Goal: Task Accomplishment & Management: Use online tool/utility

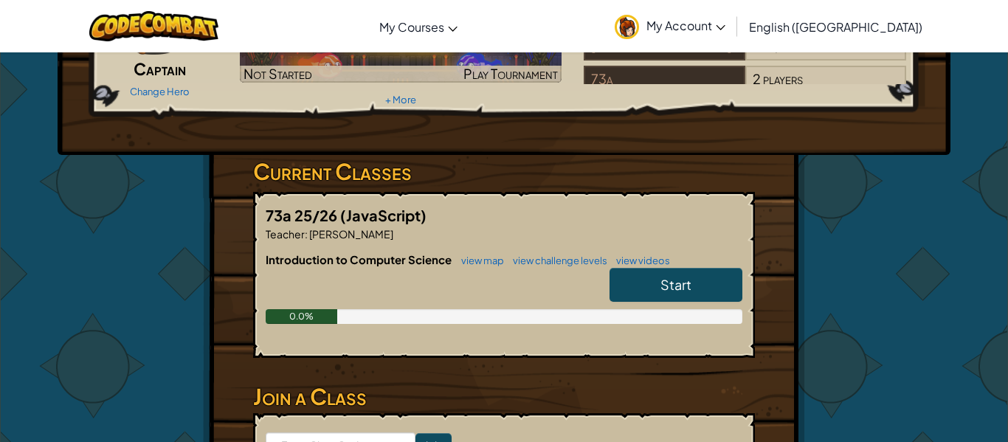
scroll to position [148, 0]
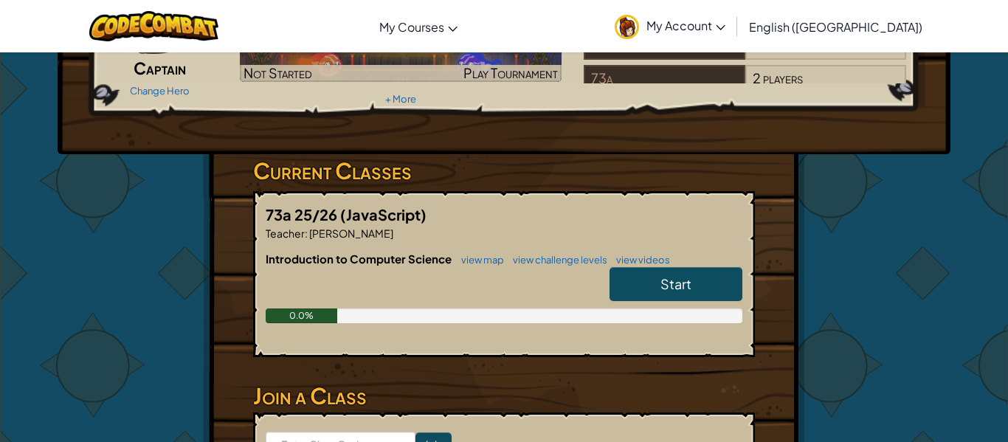
click at [666, 284] on span "Start" at bounding box center [675, 283] width 31 height 17
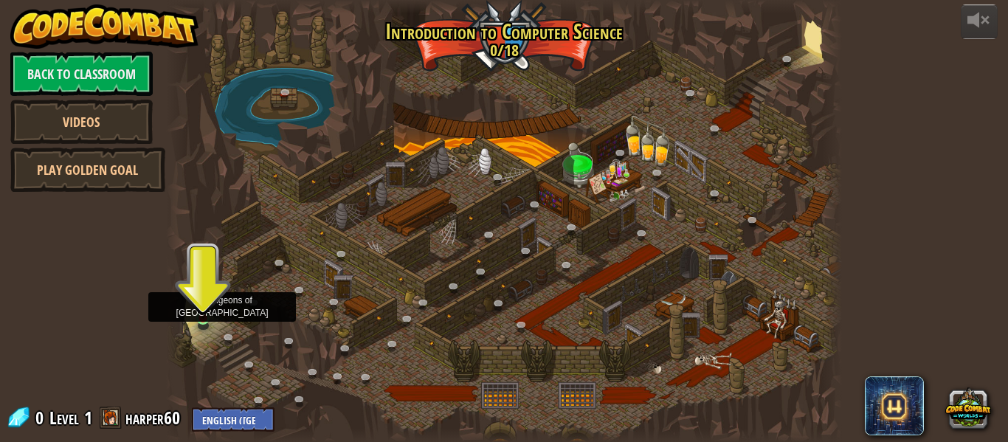
click at [202, 319] on img at bounding box center [202, 300] width 15 height 35
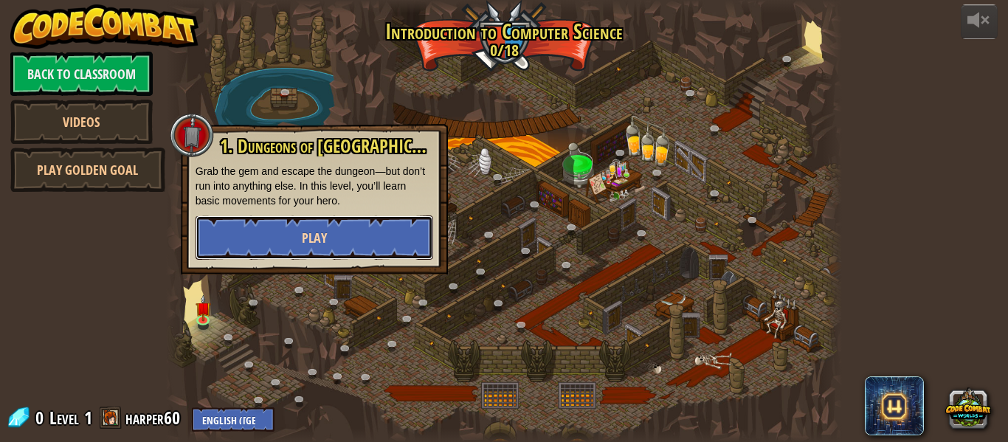
click at [302, 236] on span "Play" at bounding box center [314, 238] width 25 height 18
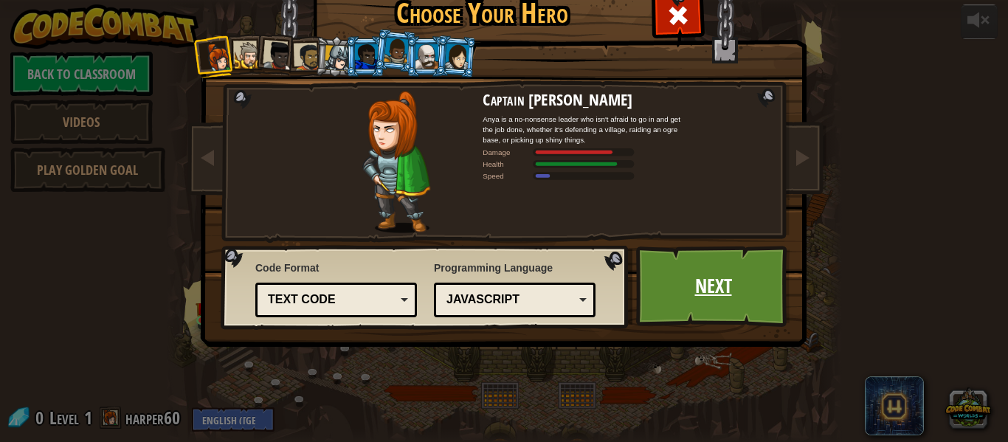
click at [730, 288] on link "Next" at bounding box center [713, 286] width 154 height 81
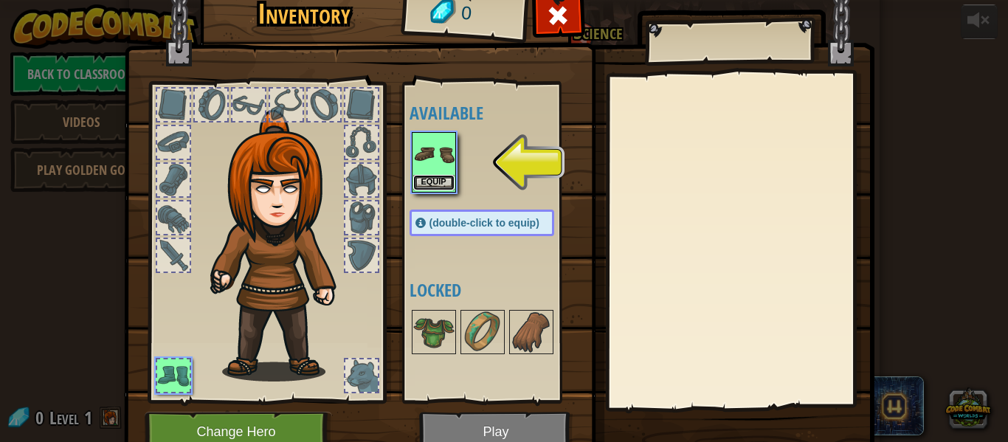
click at [440, 176] on button "Equip" at bounding box center [433, 182] width 41 height 15
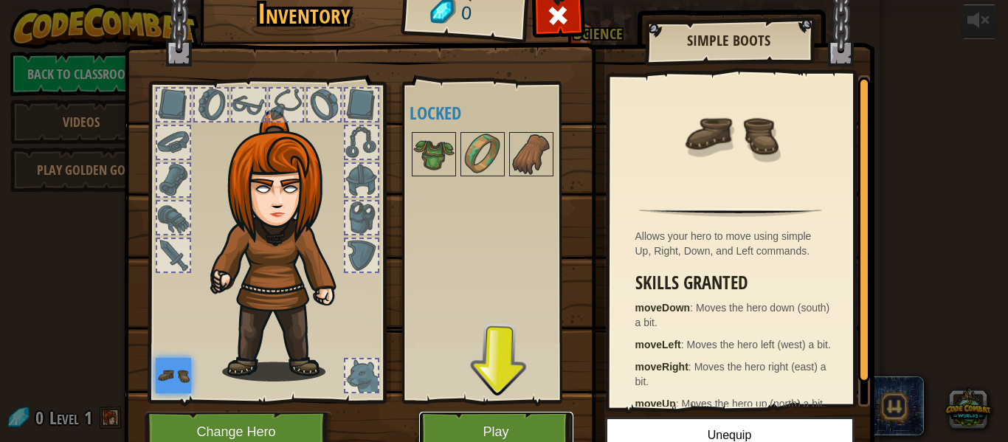
click at [477, 417] on button "Play" at bounding box center [496, 432] width 154 height 41
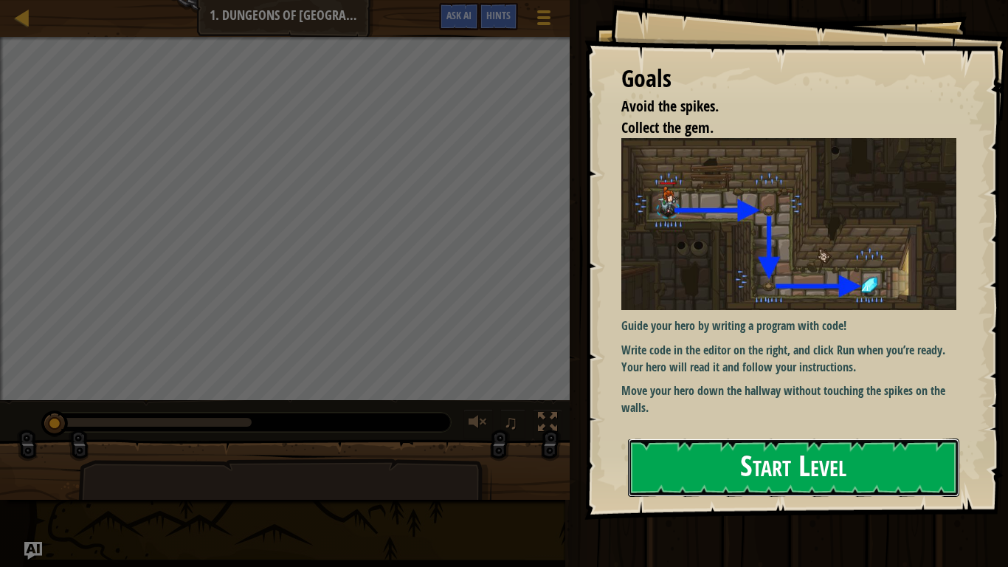
click at [666, 441] on button "Start Level" at bounding box center [793, 467] width 331 height 58
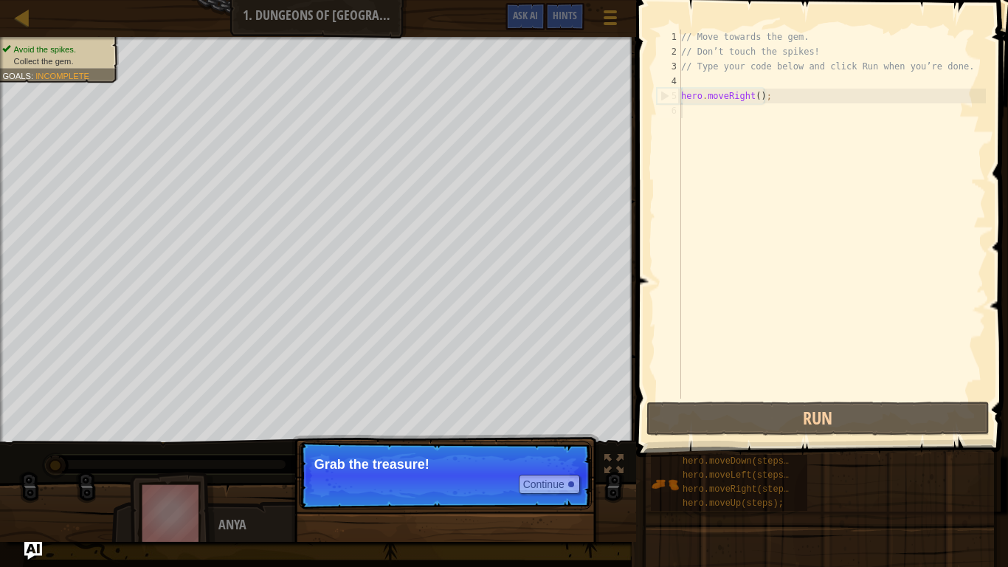
click at [436, 441] on p "Continue Grab the treasure!" at bounding box center [445, 475] width 293 height 68
click at [539, 441] on button "Continue" at bounding box center [549, 483] width 61 height 19
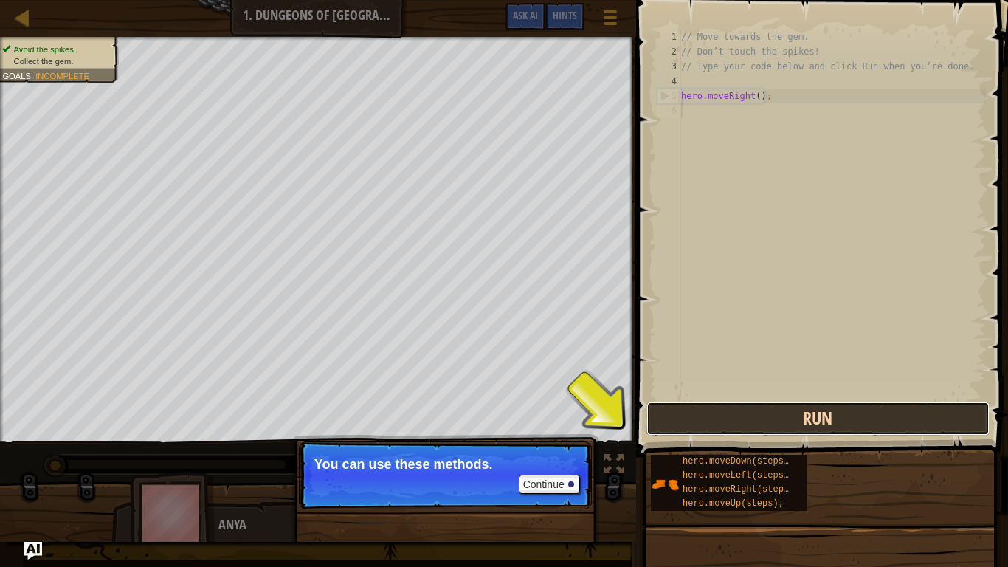
click at [724, 416] on button "Run" at bounding box center [818, 418] width 344 height 34
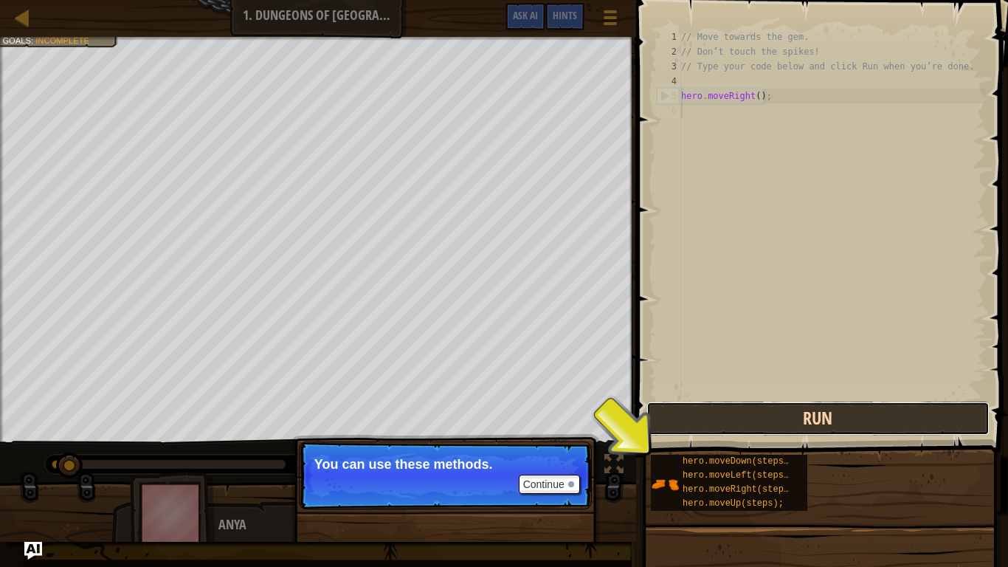
click at [724, 416] on button "Run" at bounding box center [818, 418] width 344 height 34
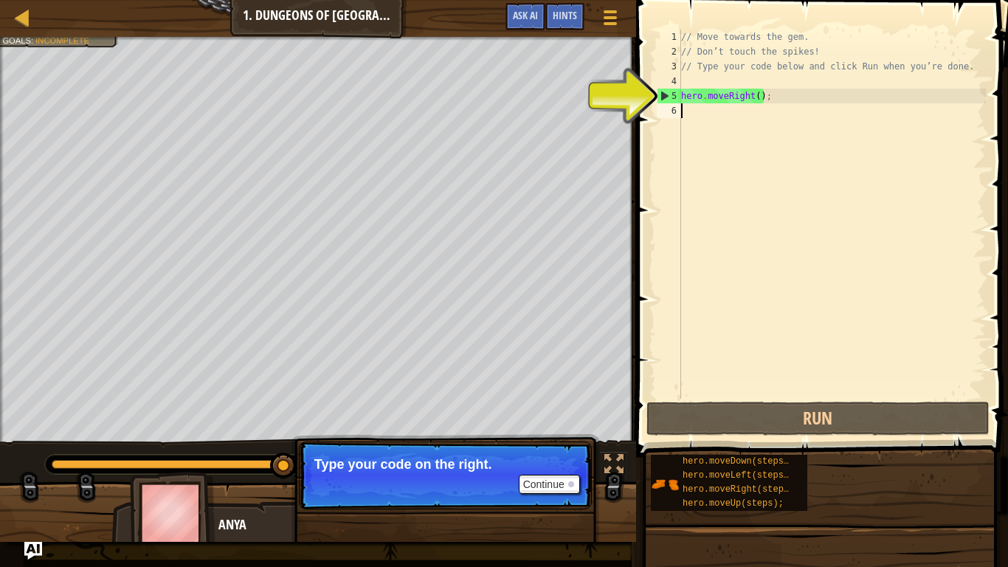
click at [778, 100] on div "// Move towards the gem. // Don’t touch the spikes! // Type your code below and…" at bounding box center [832, 229] width 308 height 398
type textarea "hero.moveRight();"
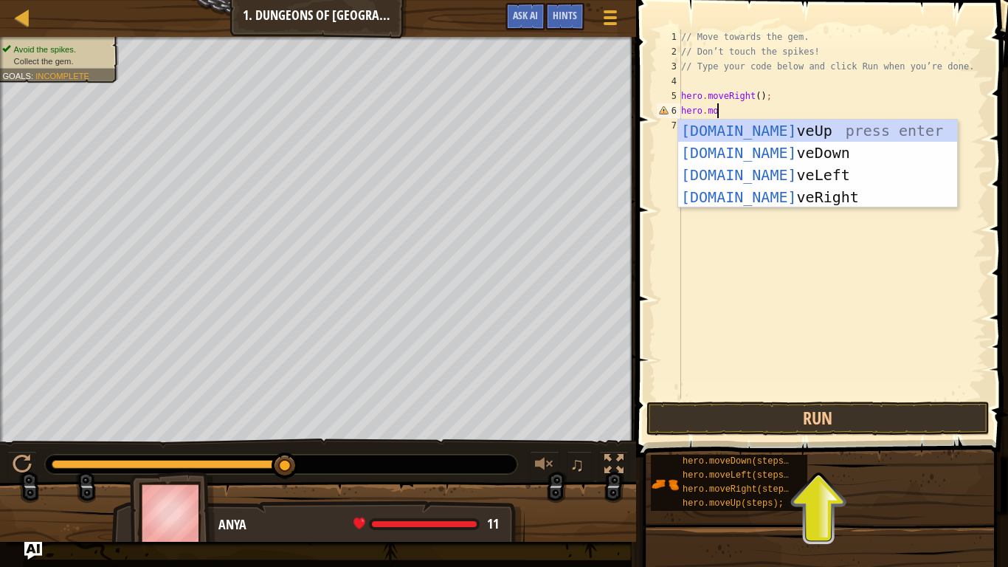
type textarea "hero.move"
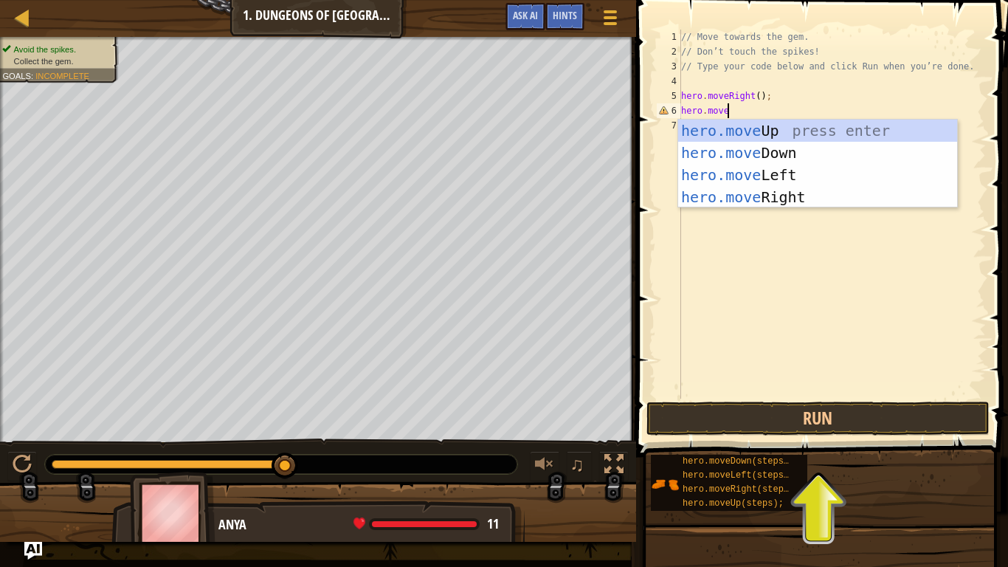
scroll to position [7, 6]
click at [784, 156] on div "hero.move Up press enter hero.move Down press enter hero.move Left press enter …" at bounding box center [817, 186] width 279 height 133
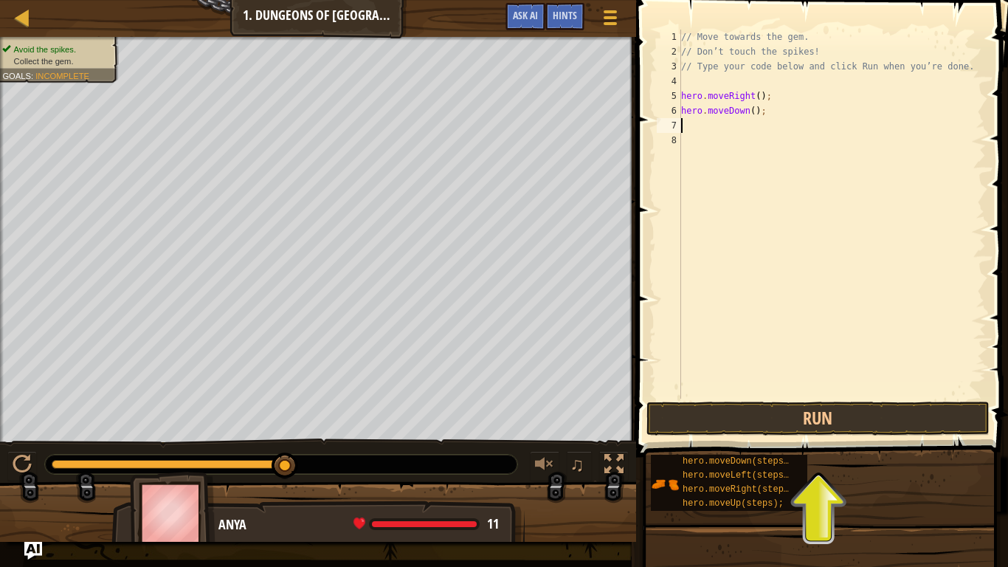
scroll to position [7, 0]
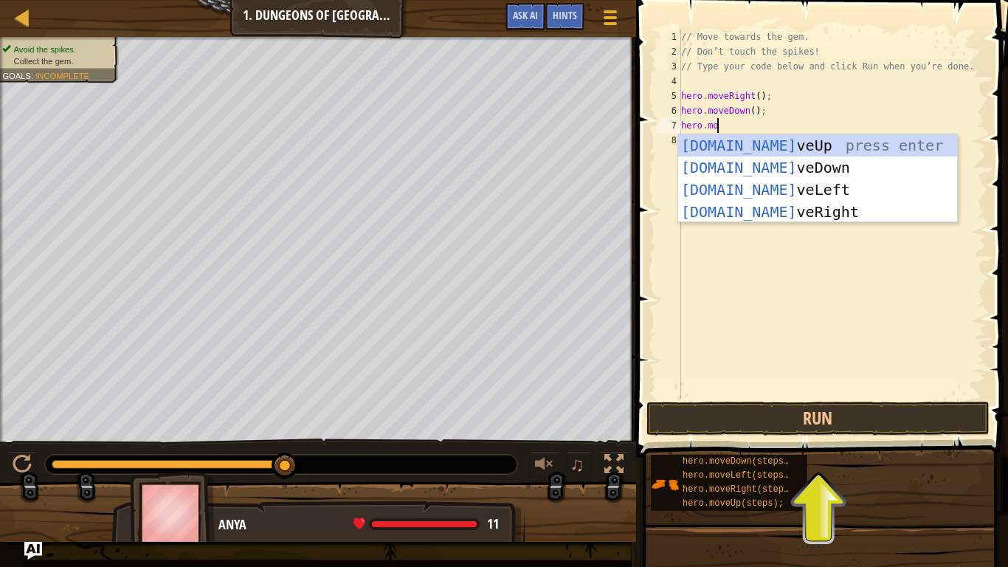
type textarea "hero.move"
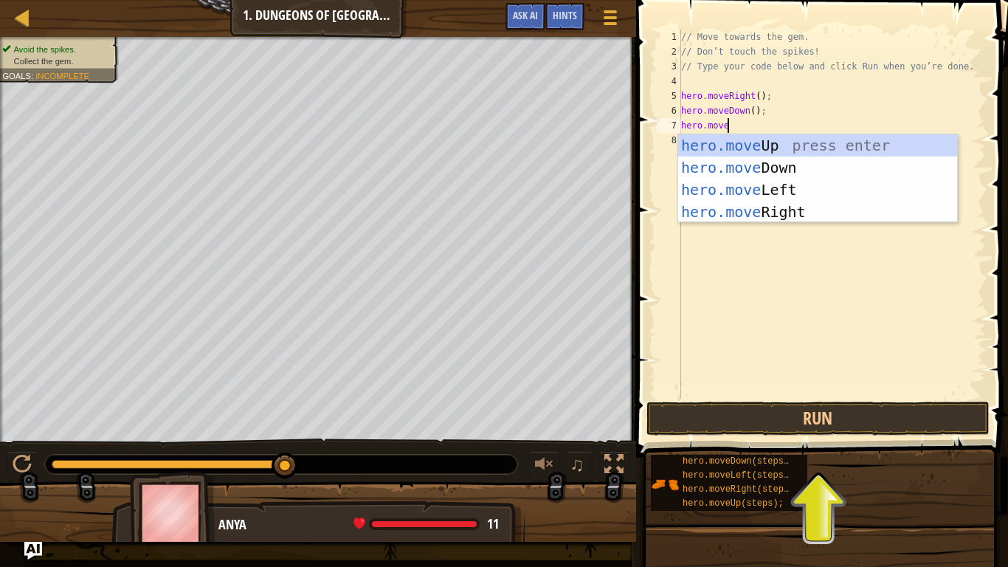
scroll to position [7, 6]
click at [752, 208] on div "hero.move Up press enter hero.move Down press enter hero.move Left press enter …" at bounding box center [817, 200] width 279 height 133
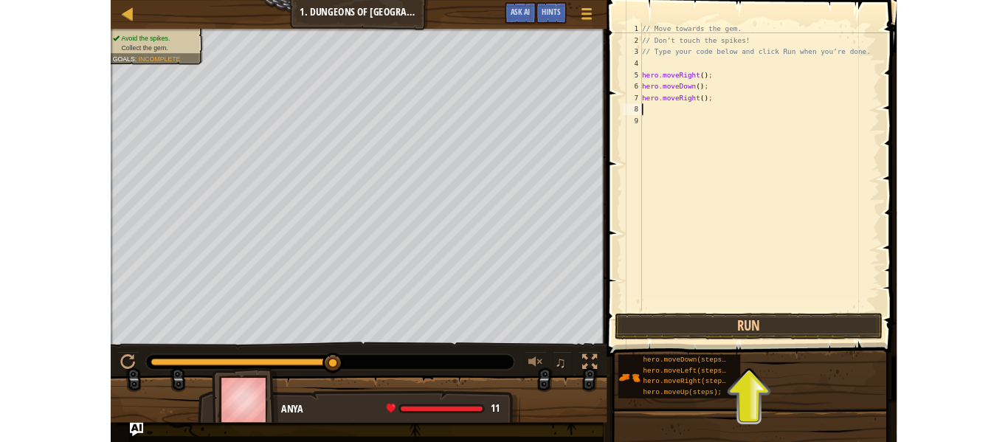
scroll to position [7, 0]
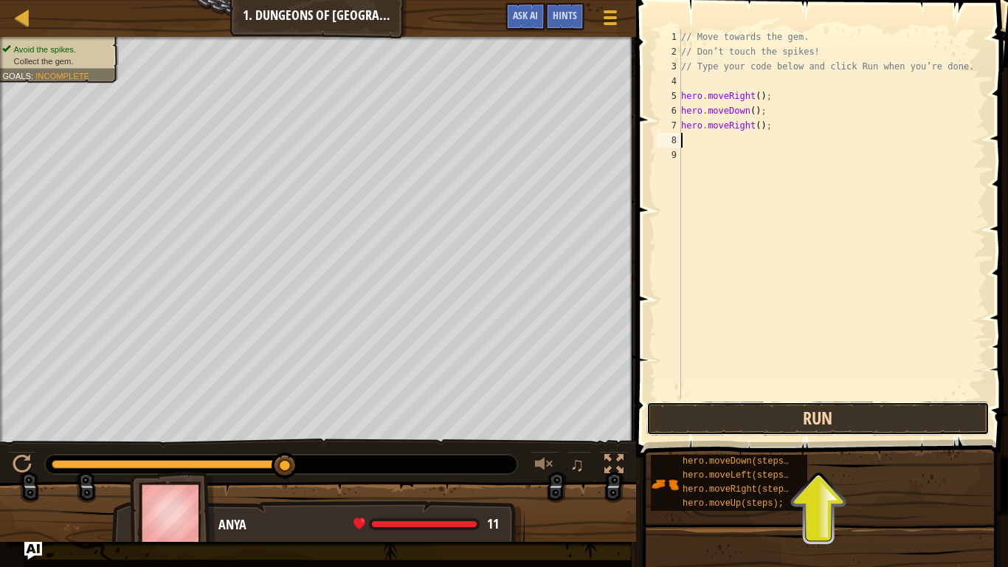
click at [799, 415] on button "Run" at bounding box center [818, 418] width 344 height 34
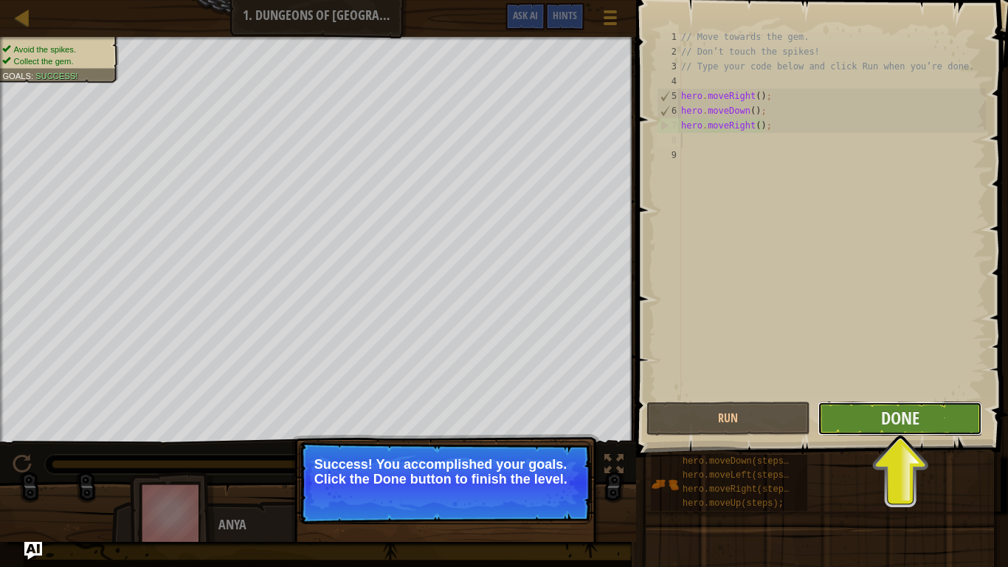
click at [924, 413] on button "Done" at bounding box center [899, 418] width 165 height 34
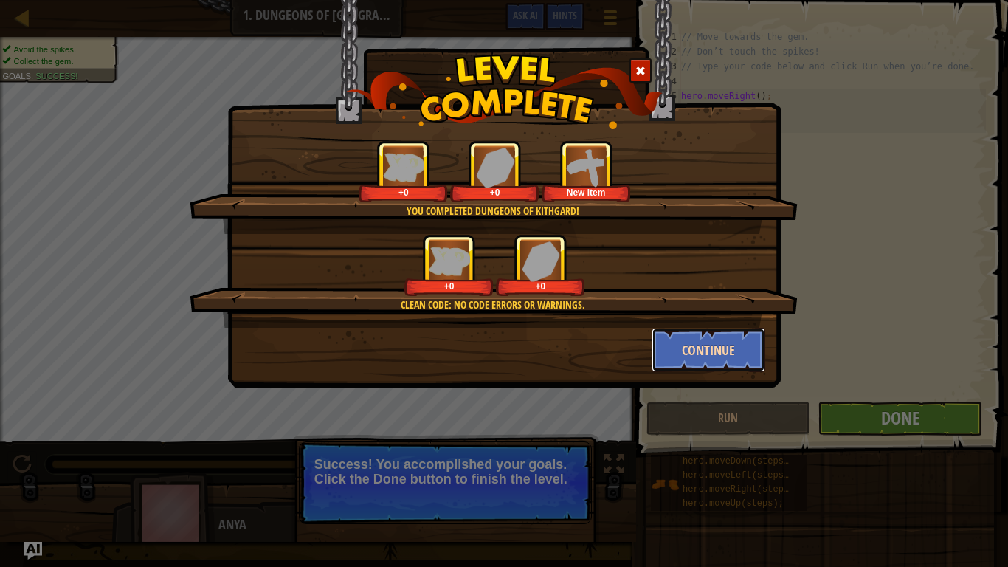
click at [727, 350] on button "Continue" at bounding box center [708, 350] width 114 height 44
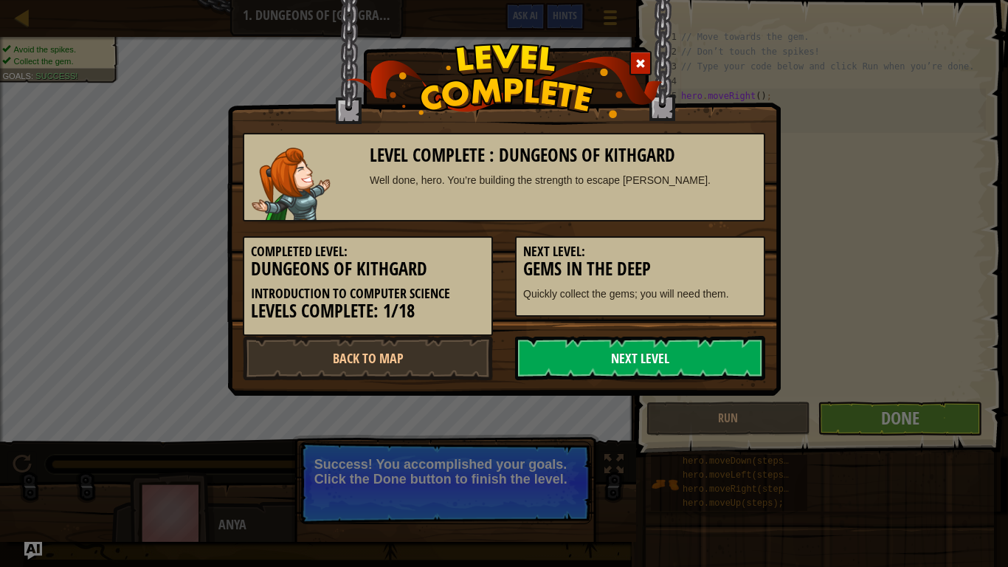
click at [640, 355] on link "Next Level" at bounding box center [640, 358] width 250 height 44
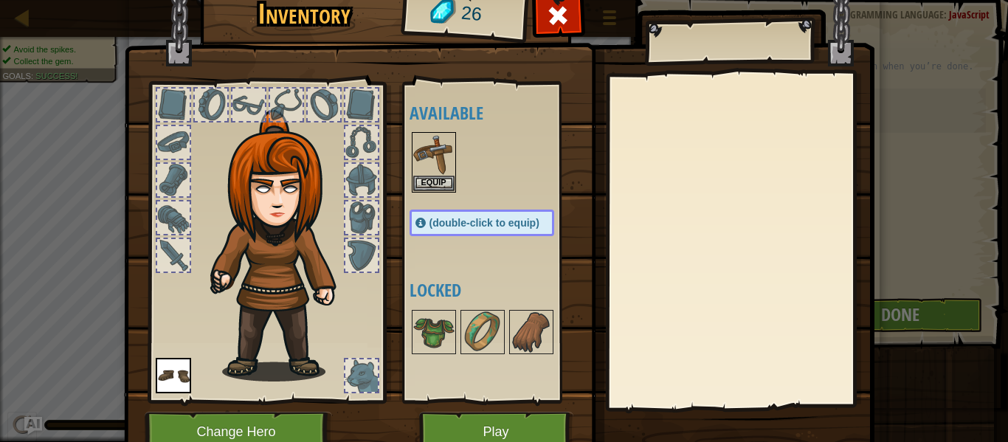
scroll to position [1, 0]
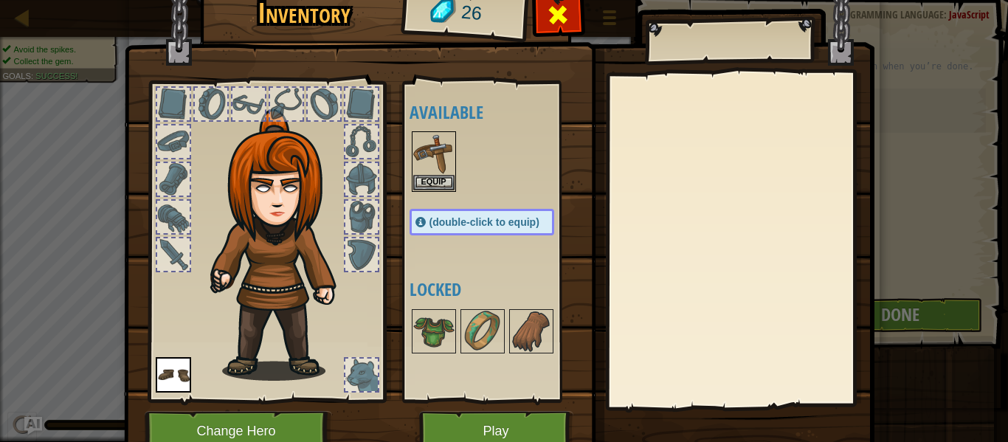
click at [564, 21] on span at bounding box center [558, 15] width 24 height 24
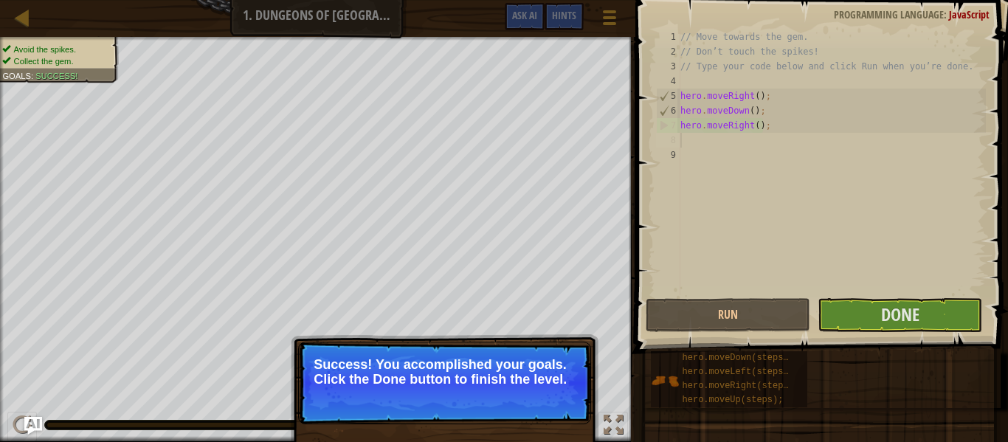
click at [441, 384] on p "Success! You accomplished your goals. Click the Done button to finish the level." at bounding box center [445, 372] width 262 height 30
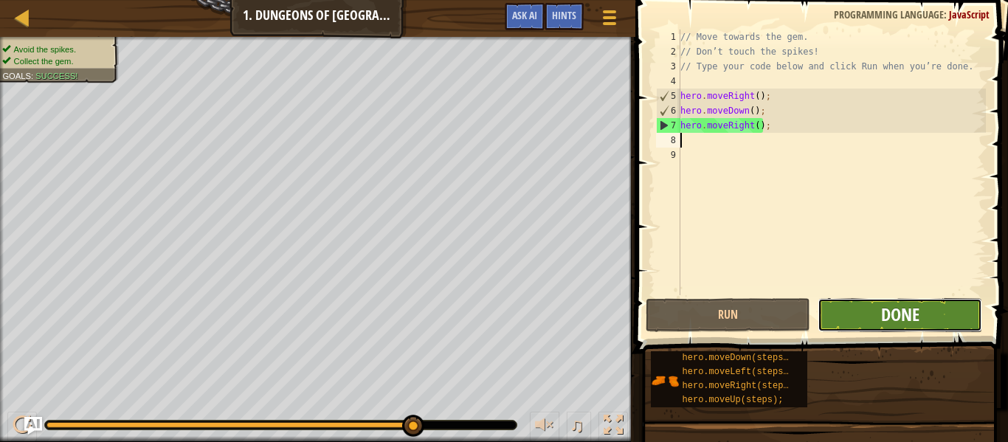
click at [918, 319] on span "Done" at bounding box center [900, 314] width 38 height 24
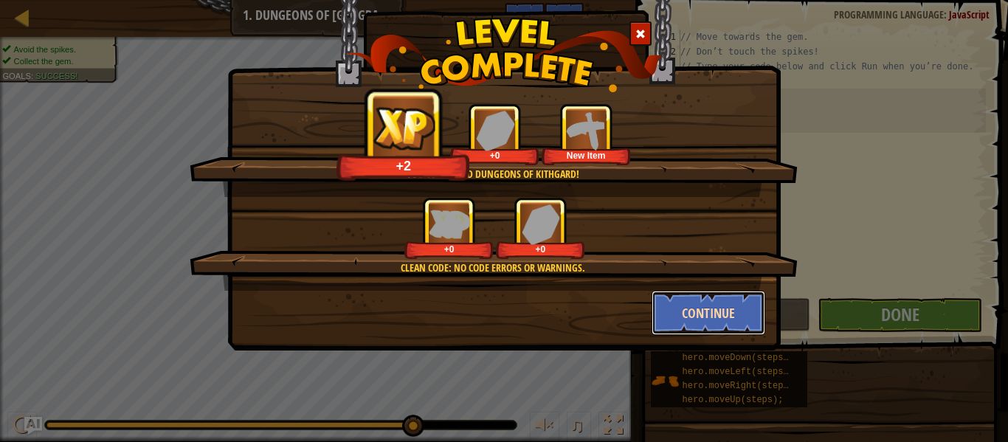
click at [682, 304] on button "Continue" at bounding box center [708, 313] width 114 height 44
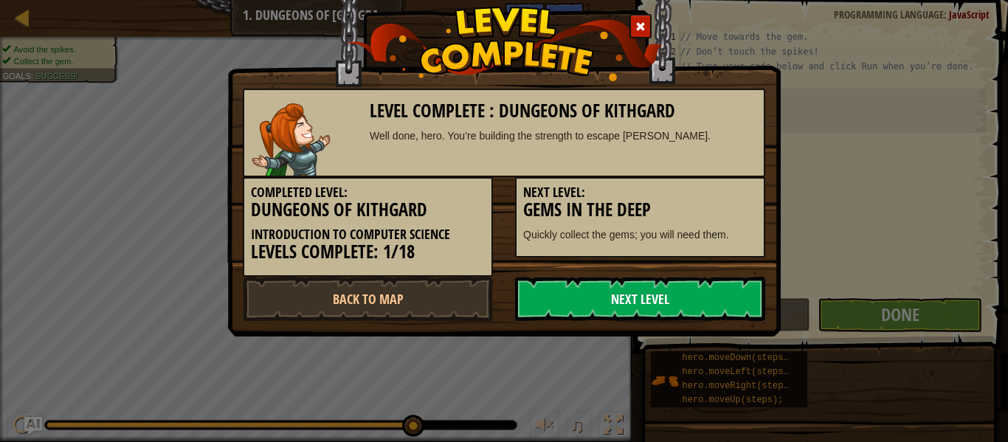
click at [654, 294] on link "Next Level" at bounding box center [640, 299] width 250 height 44
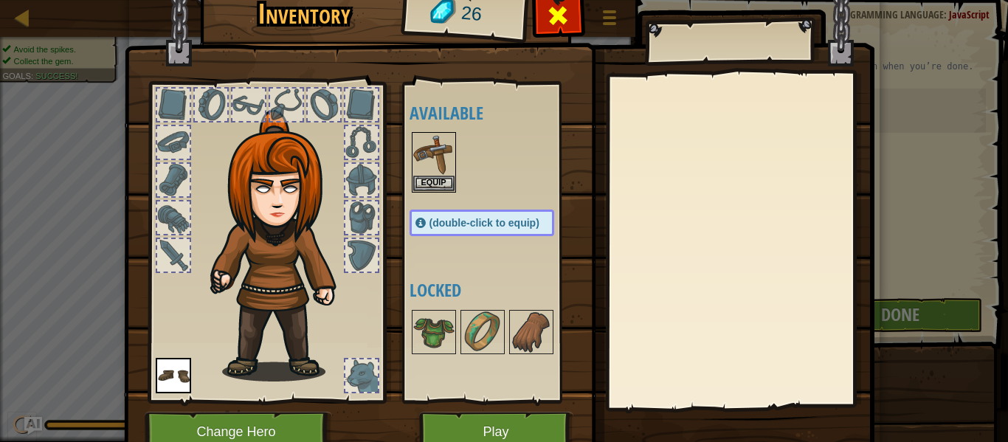
click at [554, 18] on span at bounding box center [558, 16] width 24 height 24
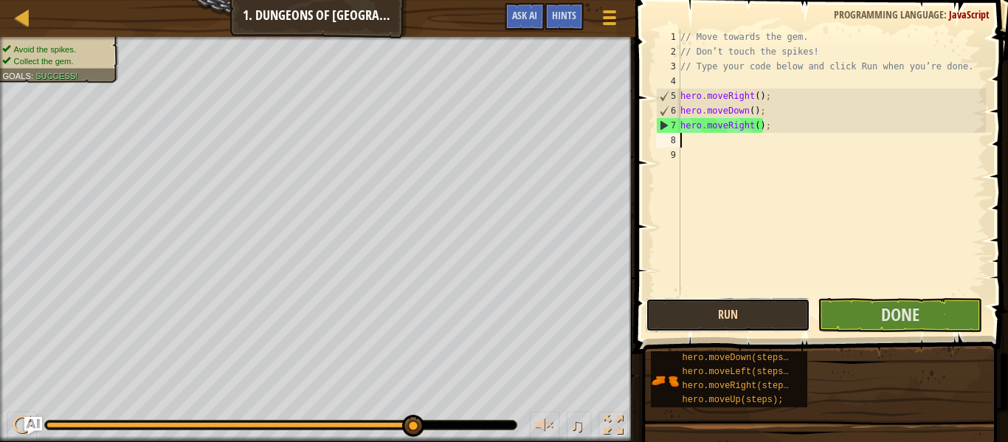
click at [750, 312] on button "Run" at bounding box center [728, 315] width 165 height 34
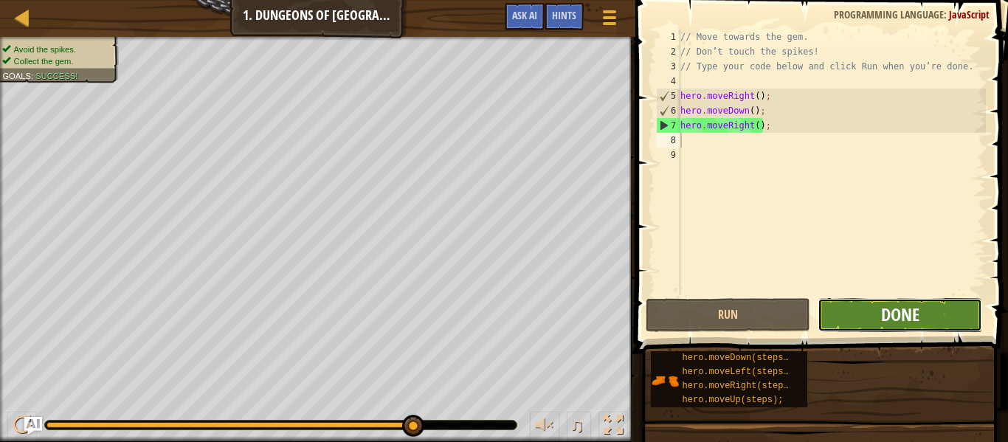
click at [881, 303] on span "Done" at bounding box center [900, 314] width 38 height 24
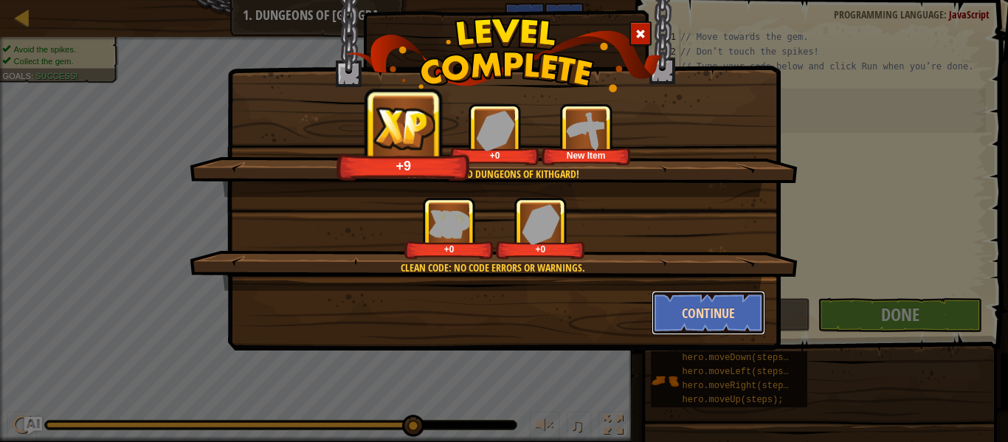
click at [694, 306] on button "Continue" at bounding box center [708, 313] width 114 height 44
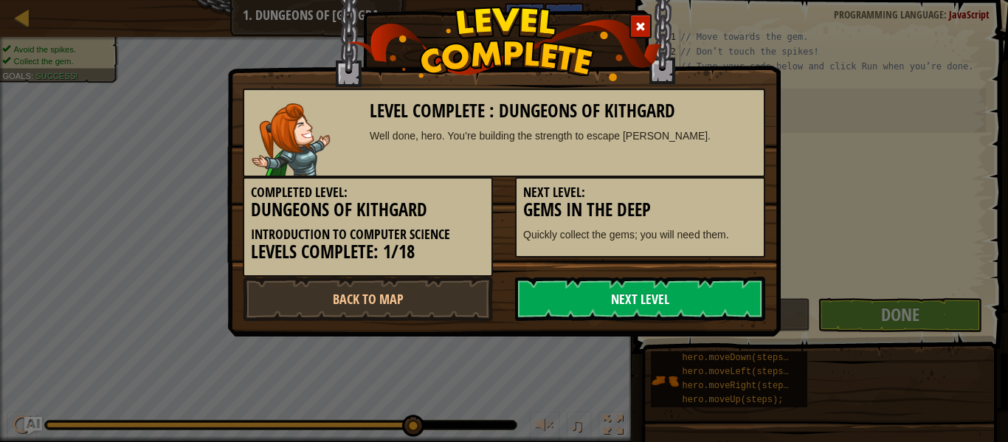
click at [657, 301] on link "Next Level" at bounding box center [640, 299] width 250 height 44
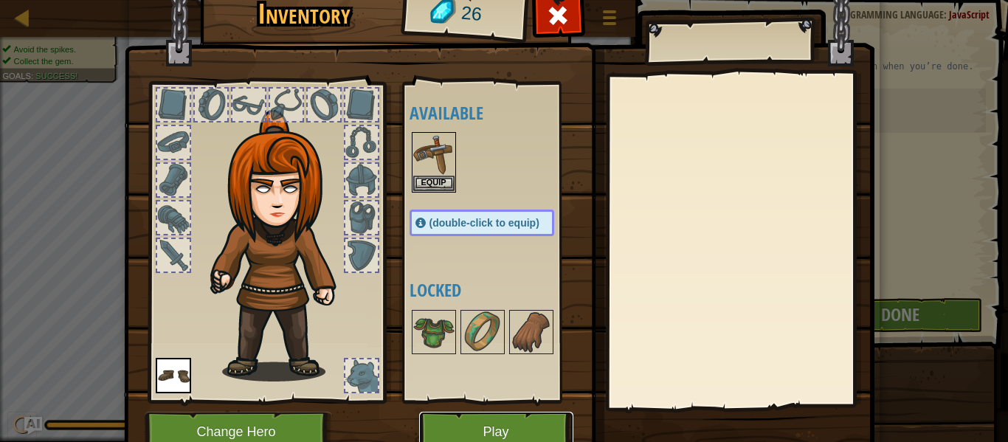
click at [505, 430] on button "Play" at bounding box center [496, 432] width 154 height 41
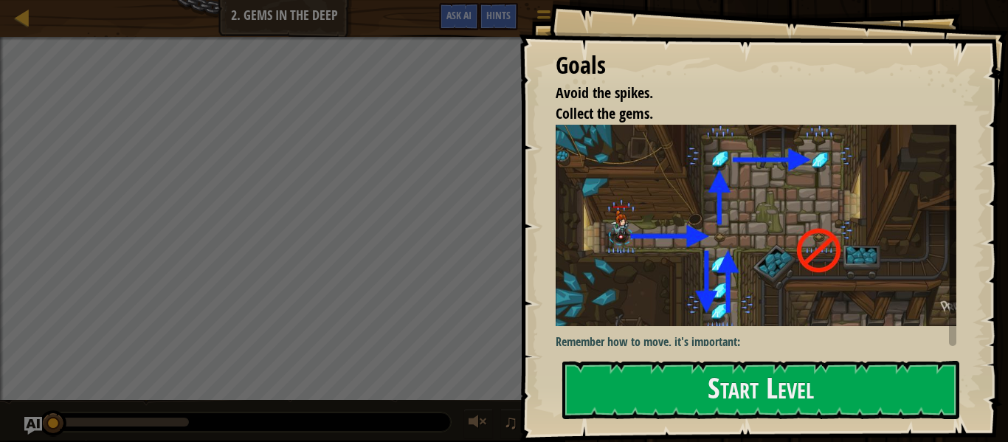
click at [719, 257] on img at bounding box center [756, 225] width 401 height 201
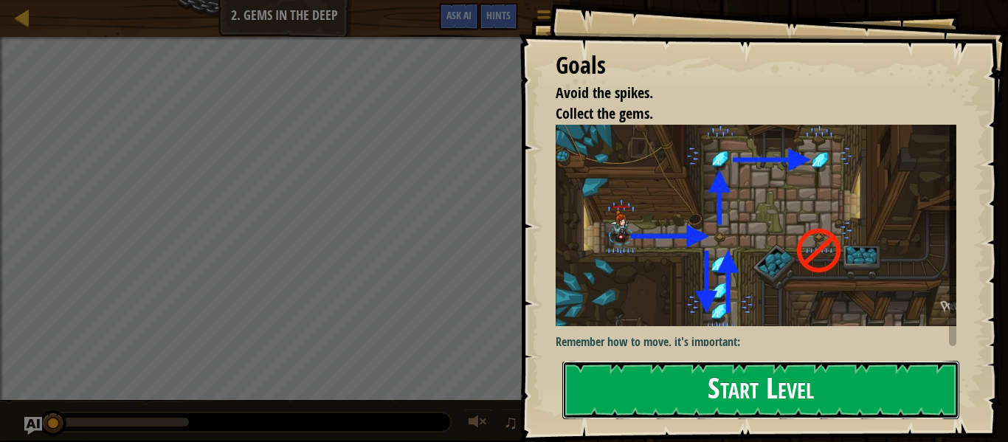
click at [757, 390] on button "Start Level" at bounding box center [760, 390] width 397 height 58
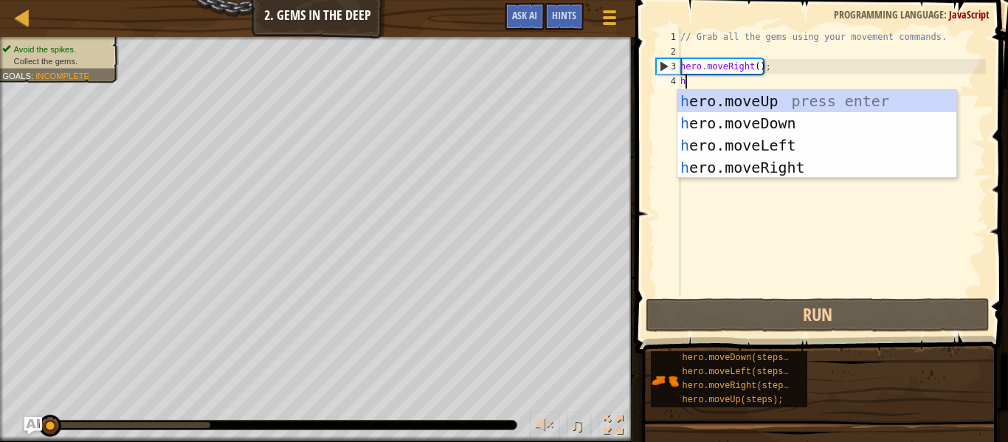
scroll to position [7, 0]
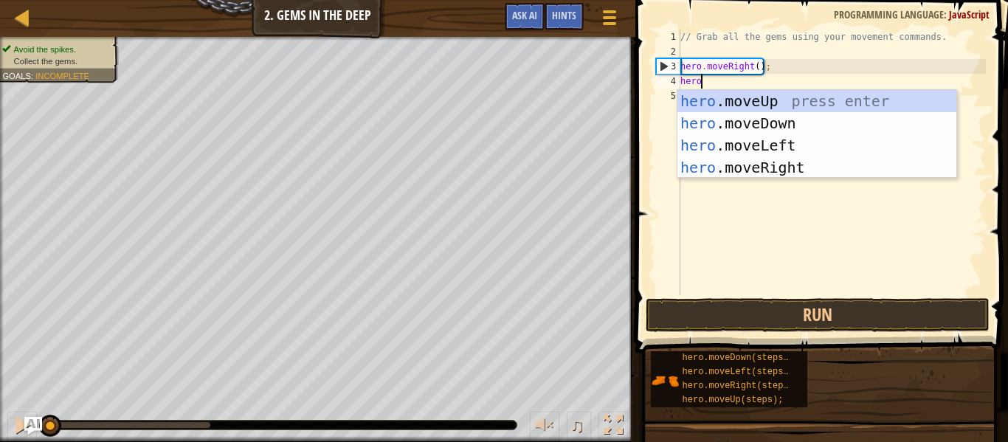
type textarea "hero."
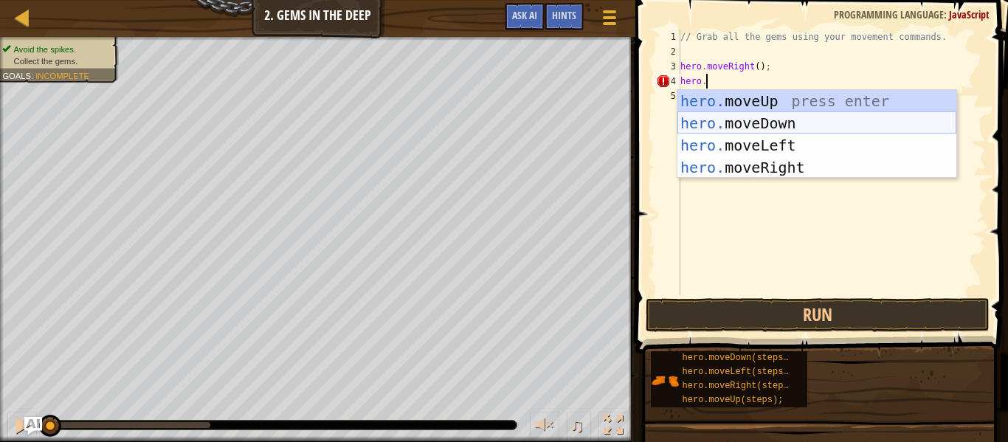
click at [778, 118] on div "hero. moveUp press enter hero. moveDown press enter hero. moveLeft press enter …" at bounding box center [816, 156] width 279 height 133
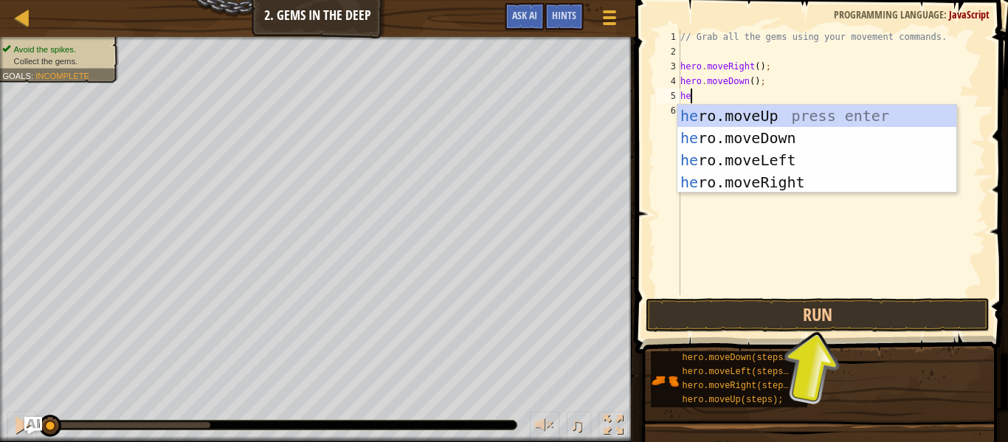
type textarea "her"
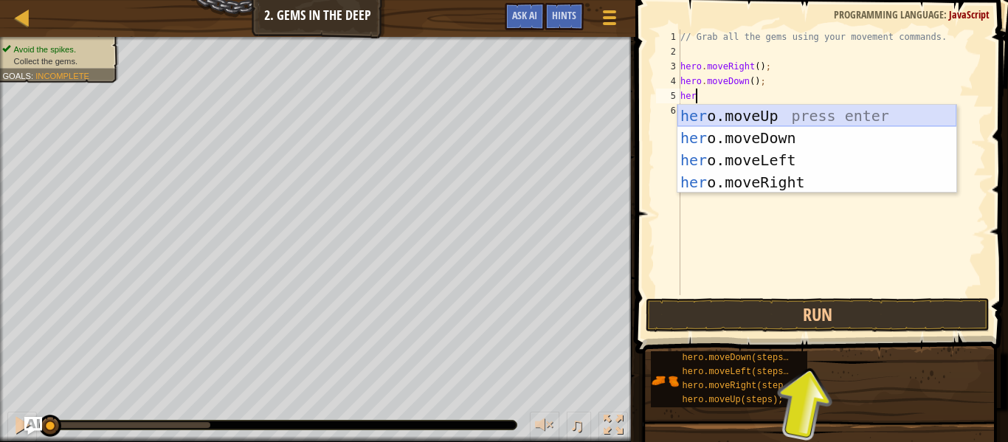
click at [748, 109] on div "her o.moveUp press enter her o.moveDown press enter her o.moveLeft press enter …" at bounding box center [816, 171] width 279 height 133
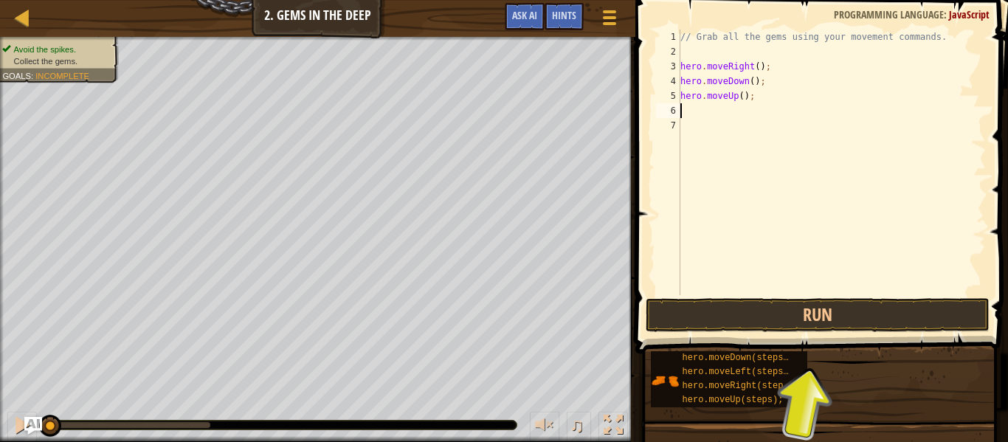
scroll to position [7, 0]
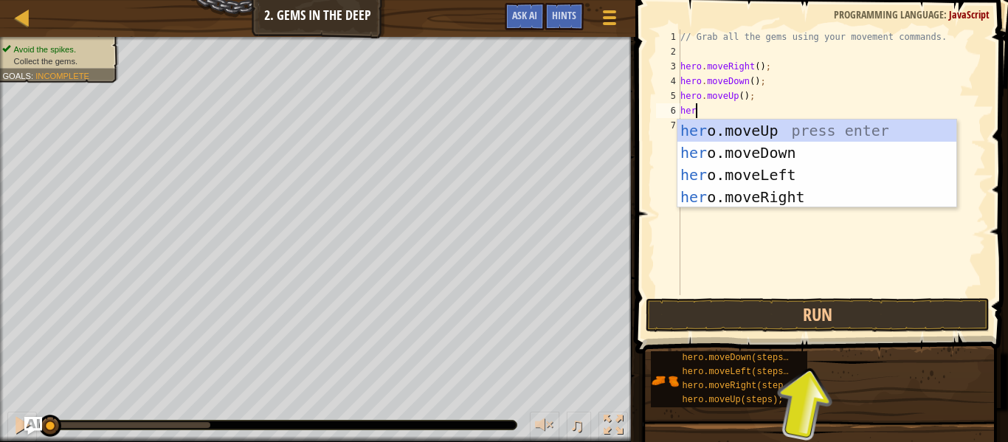
type textarea "hero"
click at [809, 201] on div "hero .moveUp press enter hero .moveDown press enter hero .moveLeft press enter …" at bounding box center [816, 186] width 279 height 133
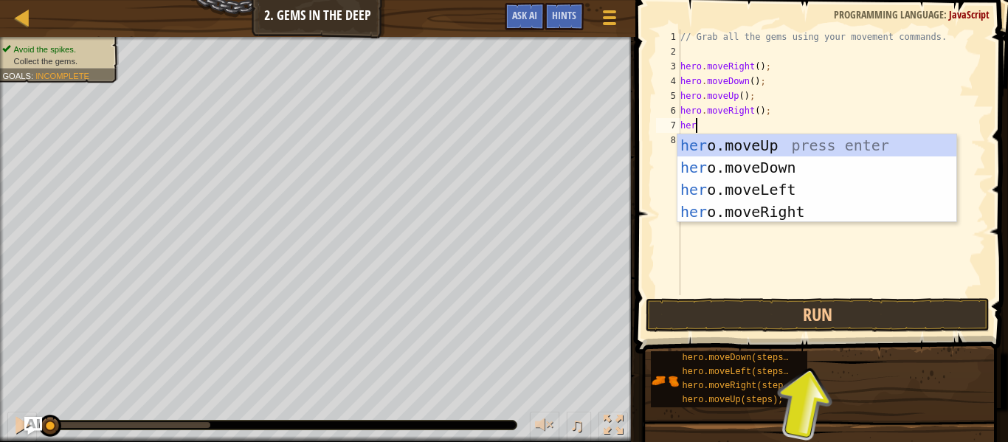
type textarea "hero"
click at [786, 159] on div "hero .moveUp press enter hero .moveDown press enter hero .moveLeft press enter …" at bounding box center [816, 200] width 279 height 133
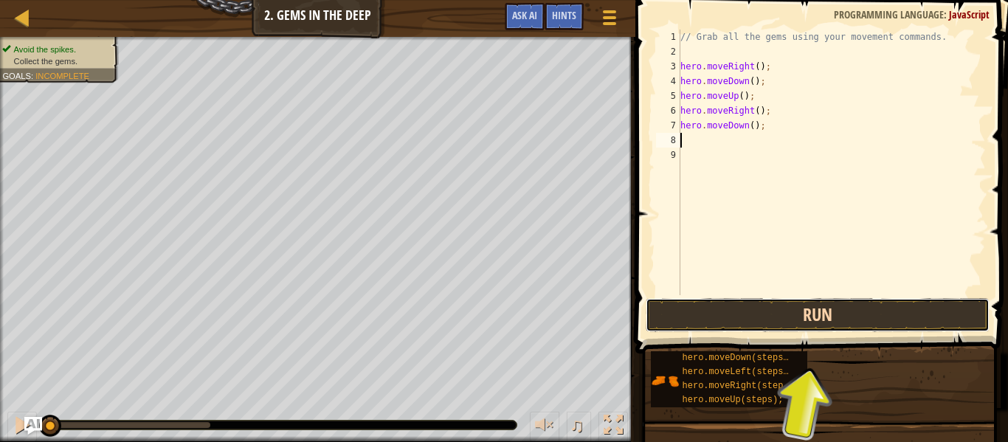
click at [834, 304] on button "Run" at bounding box center [818, 315] width 344 height 34
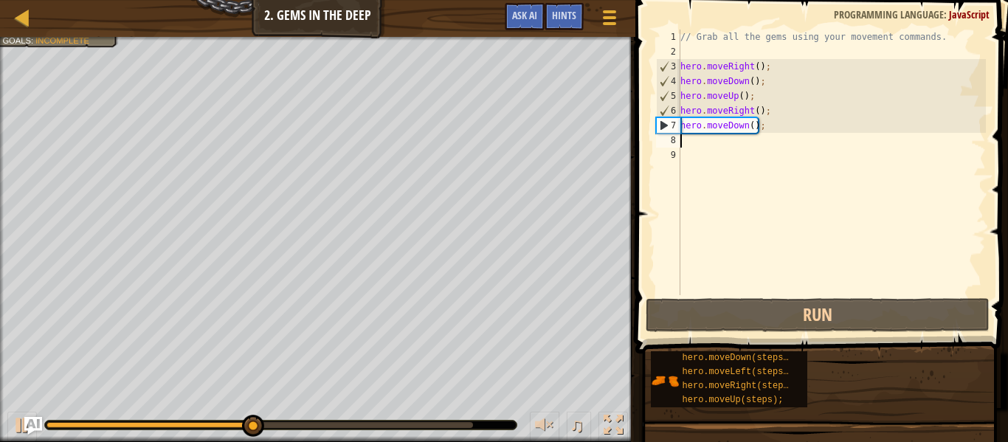
click at [742, 95] on div "// Grab all the gems using your movement commands. hero . moveRight ( ) ; hero …" at bounding box center [831, 177] width 308 height 295
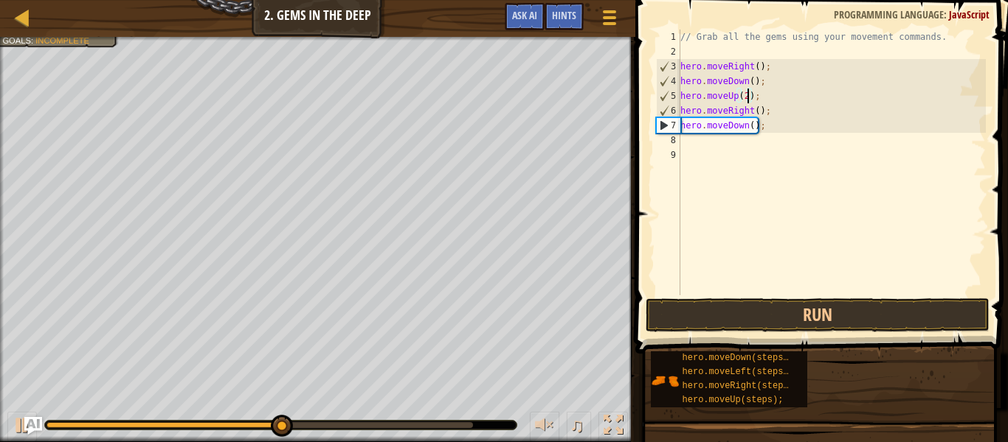
scroll to position [7, 10]
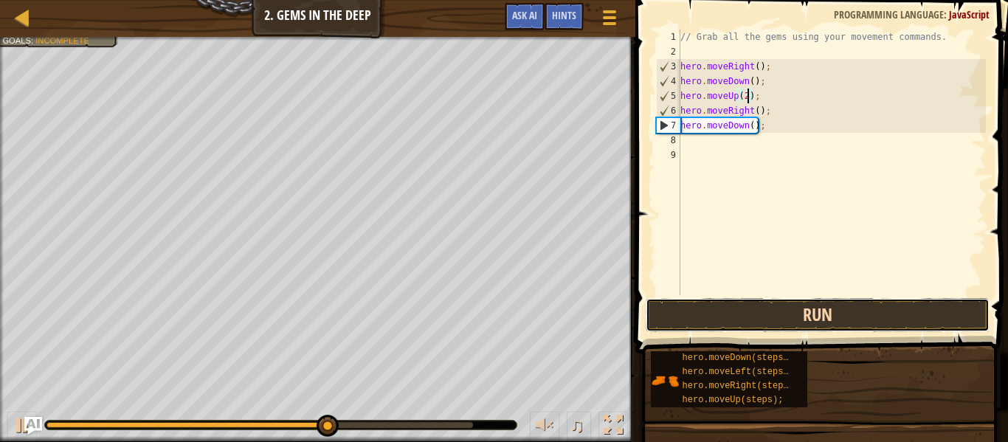
click at [783, 314] on button "Run" at bounding box center [818, 315] width 344 height 34
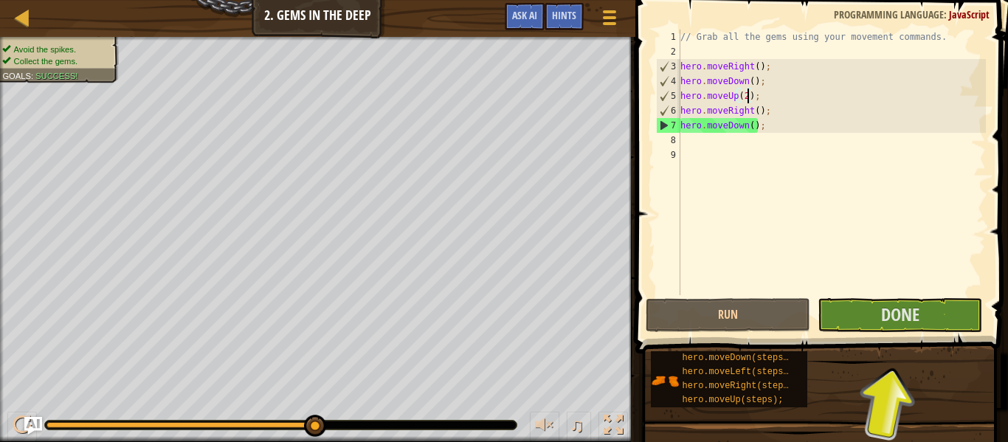
click at [754, 128] on div "// Grab all the gems using your movement commands. hero . moveRight ( ) ; hero …" at bounding box center [831, 177] width 308 height 295
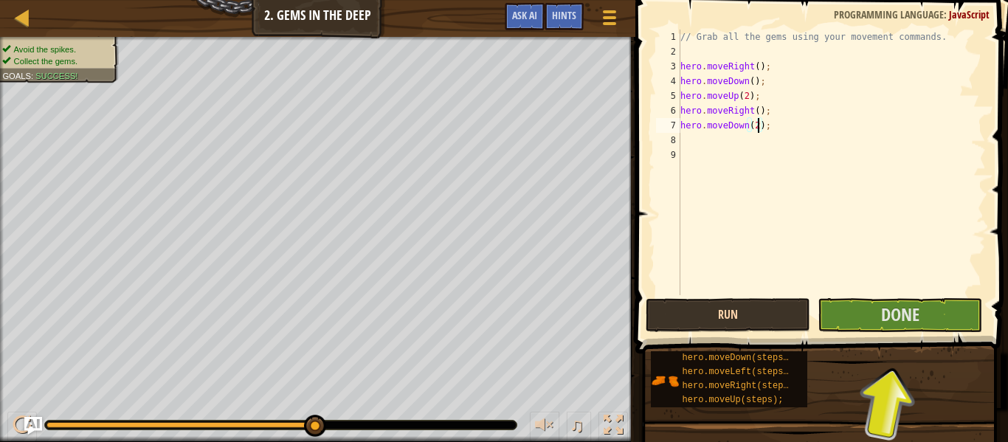
type textarea "hero.moveDown(2);"
click at [708, 314] on button "Run" at bounding box center [728, 315] width 165 height 34
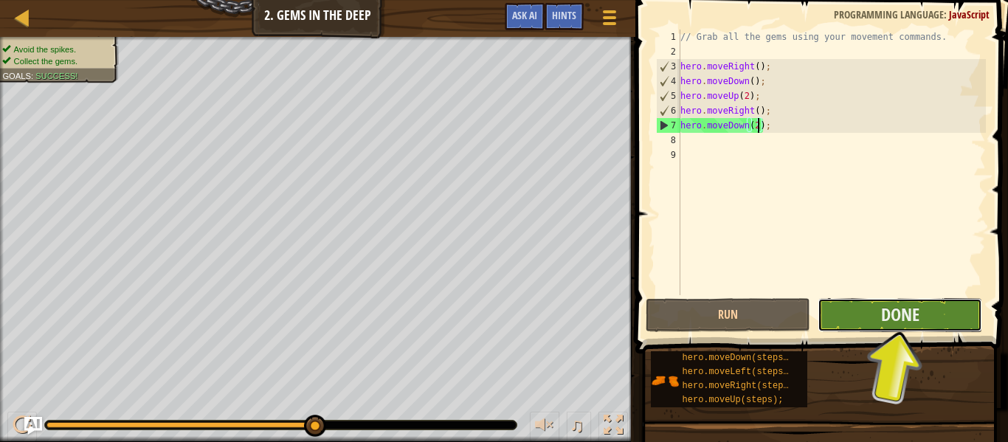
click at [867, 312] on button "Done" at bounding box center [899, 315] width 165 height 34
